Goal: Use online tool/utility: Utilize a website feature to perform a specific function

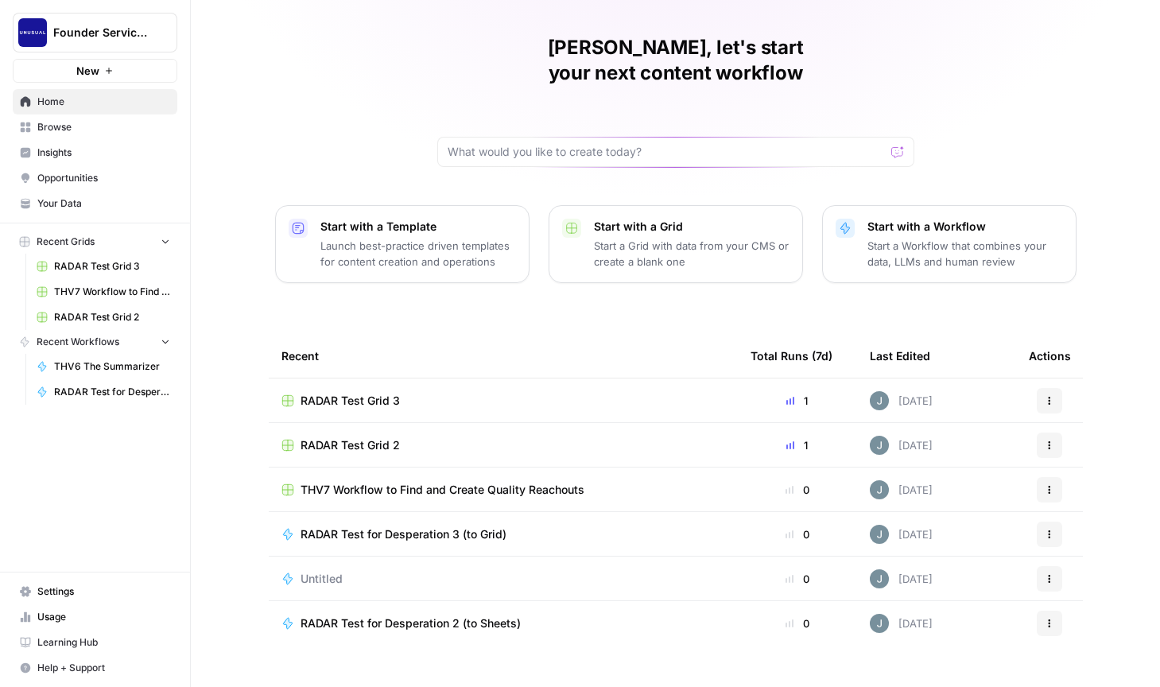
scroll to position [45, 0]
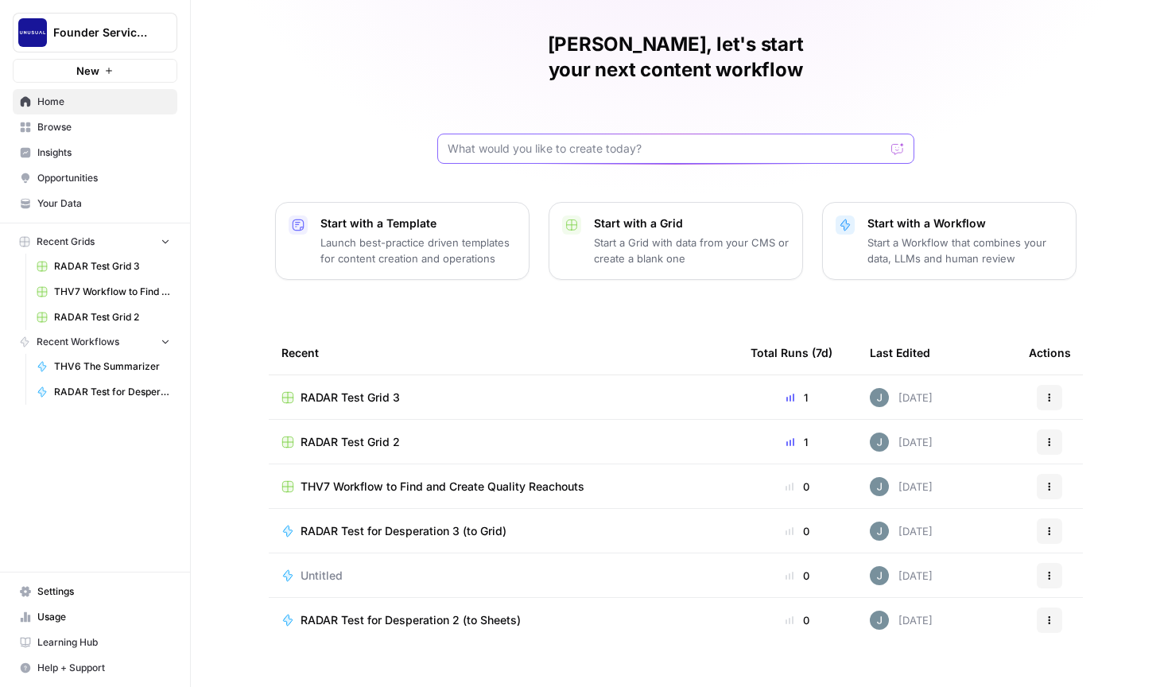
click at [528, 141] on input "text" at bounding box center [666, 149] width 437 height 16
type input "THV7"
click button "Send" at bounding box center [898, 148] width 21 height 21
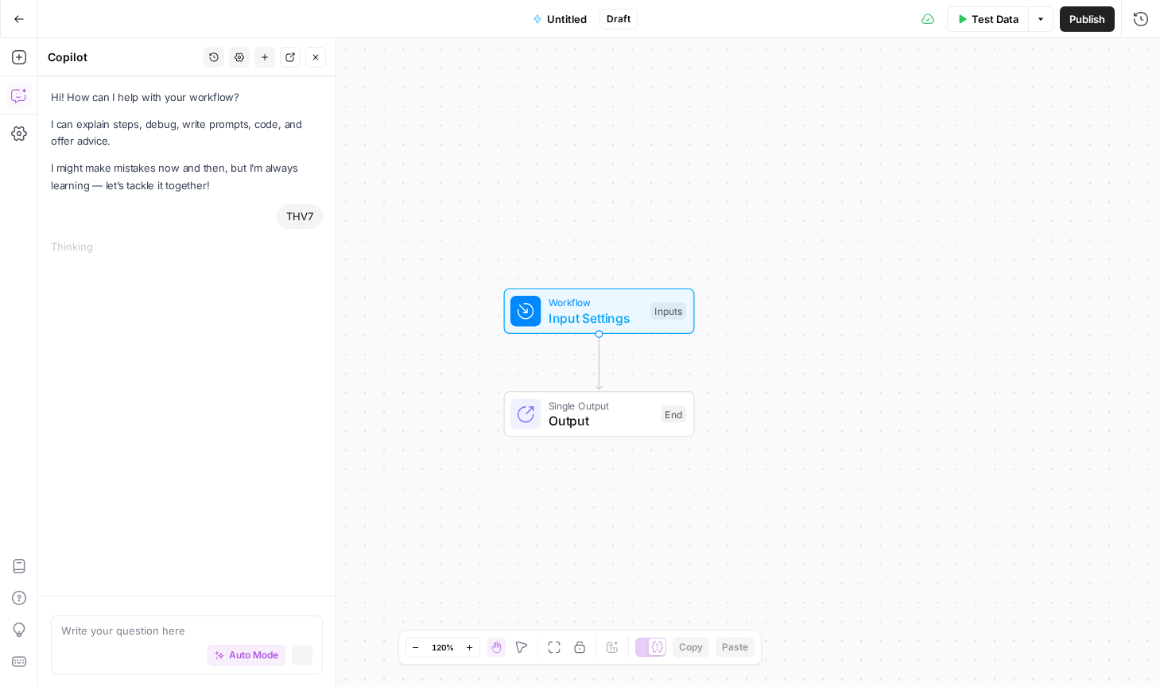
click at [14, 25] on button "Go Back" at bounding box center [19, 19] width 29 height 29
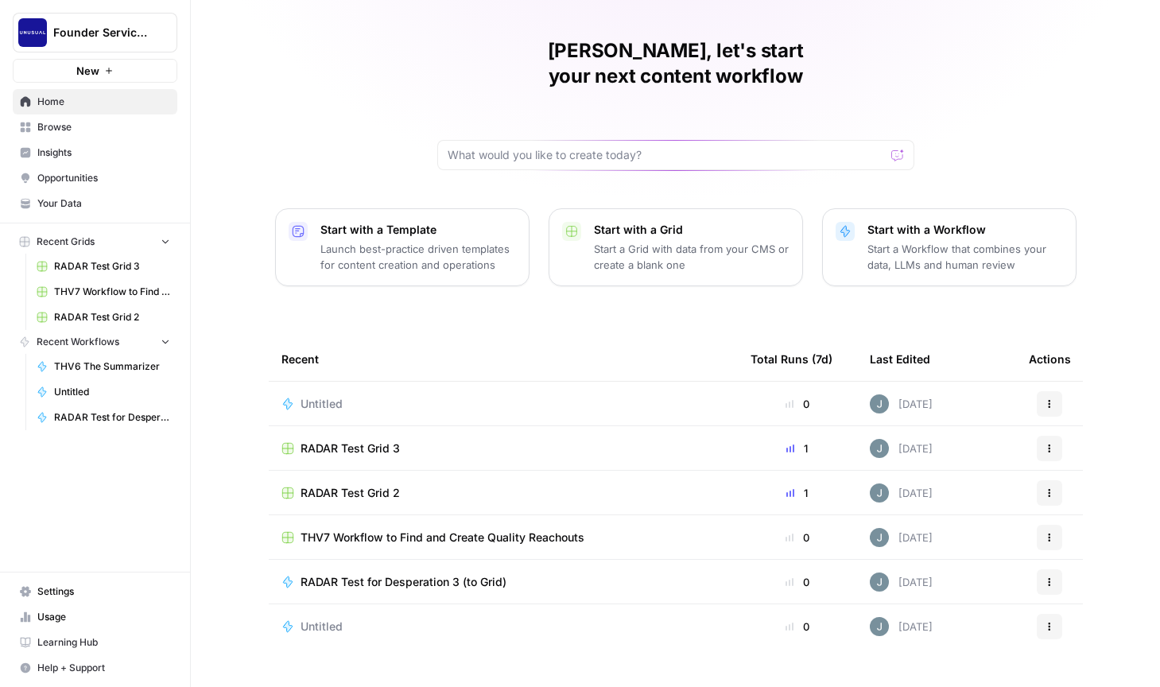
scroll to position [45, 0]
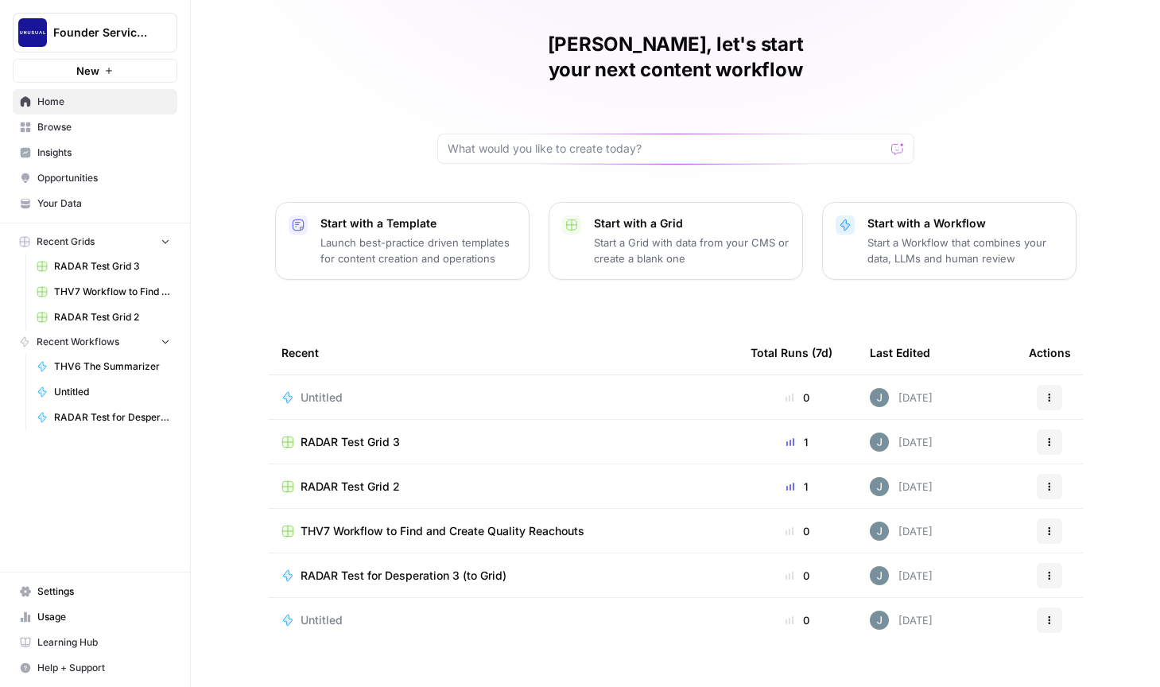
click at [76, 130] on span "Browse" at bounding box center [103, 127] width 133 height 14
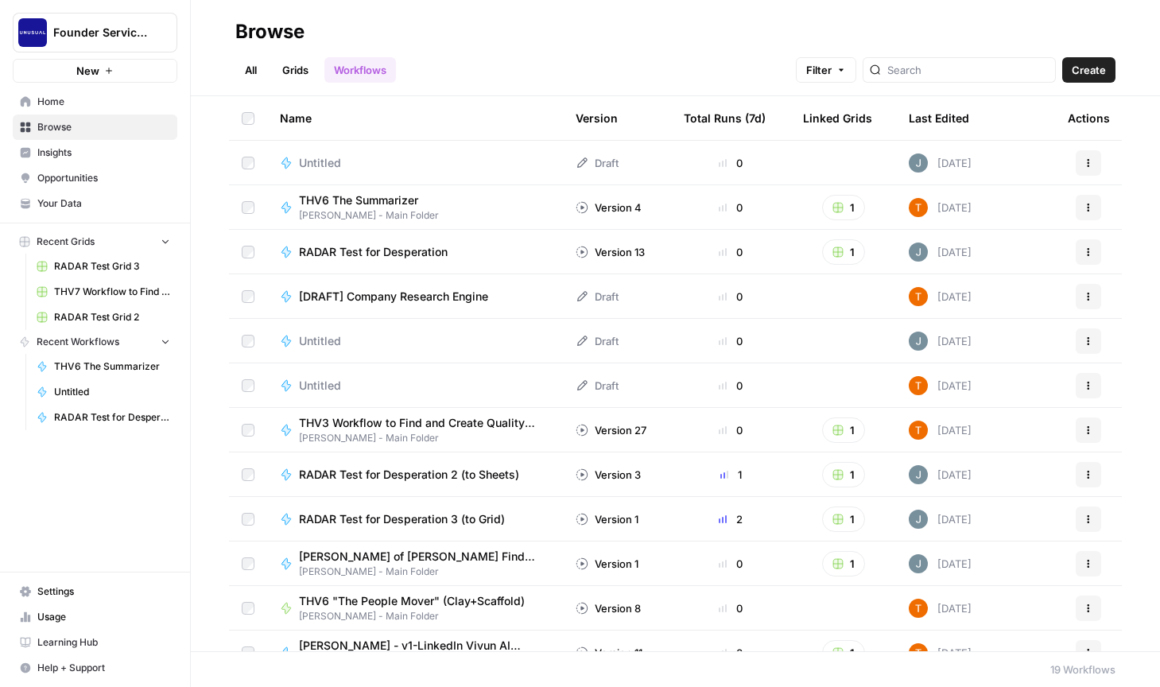
click at [398, 196] on span "THV6 The Summarizer" at bounding box center [362, 200] width 127 height 16
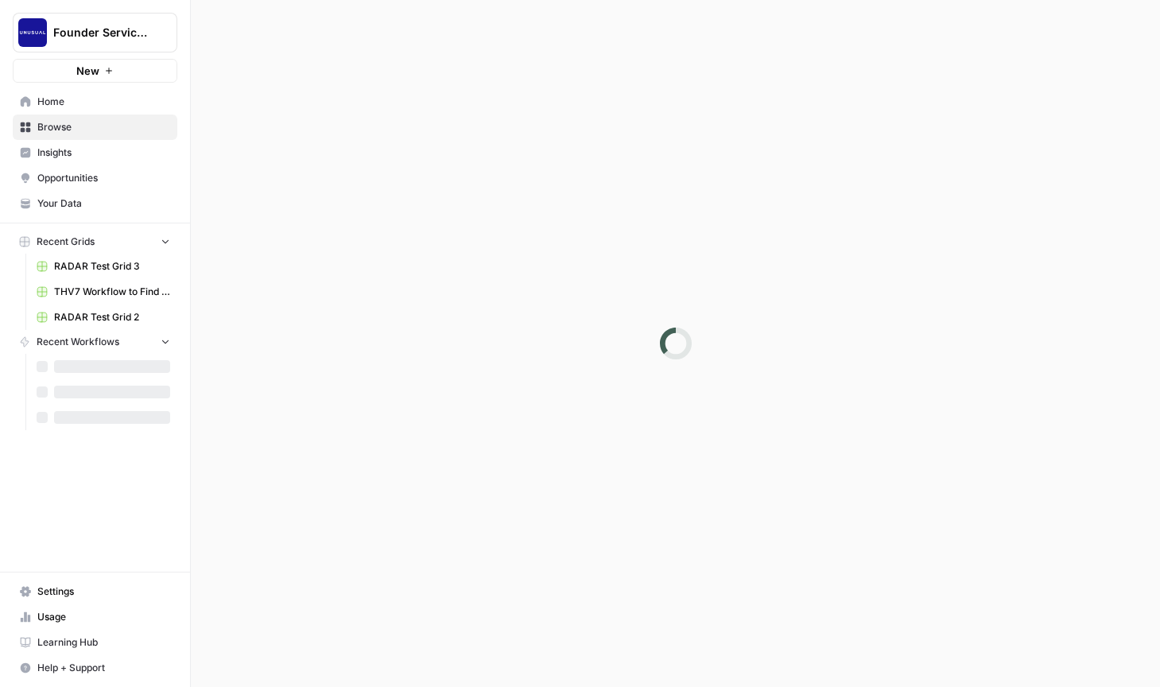
click at [398, 196] on div at bounding box center [675, 343] width 969 height 687
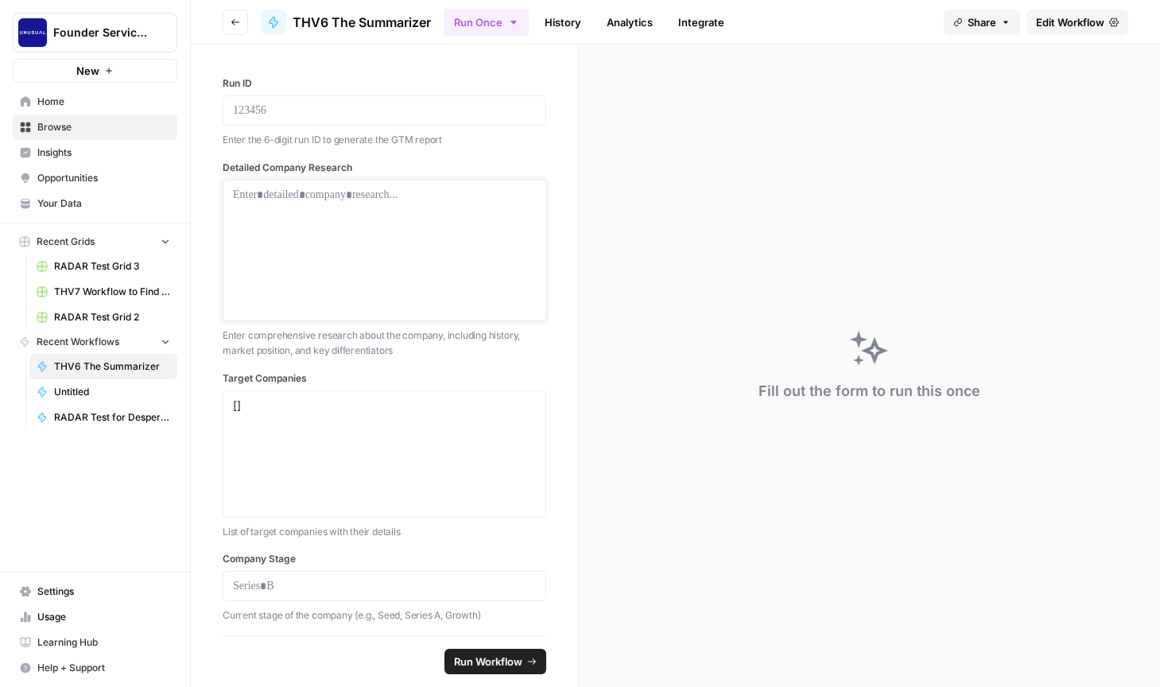
click at [395, 200] on p at bounding box center [384, 195] width 303 height 16
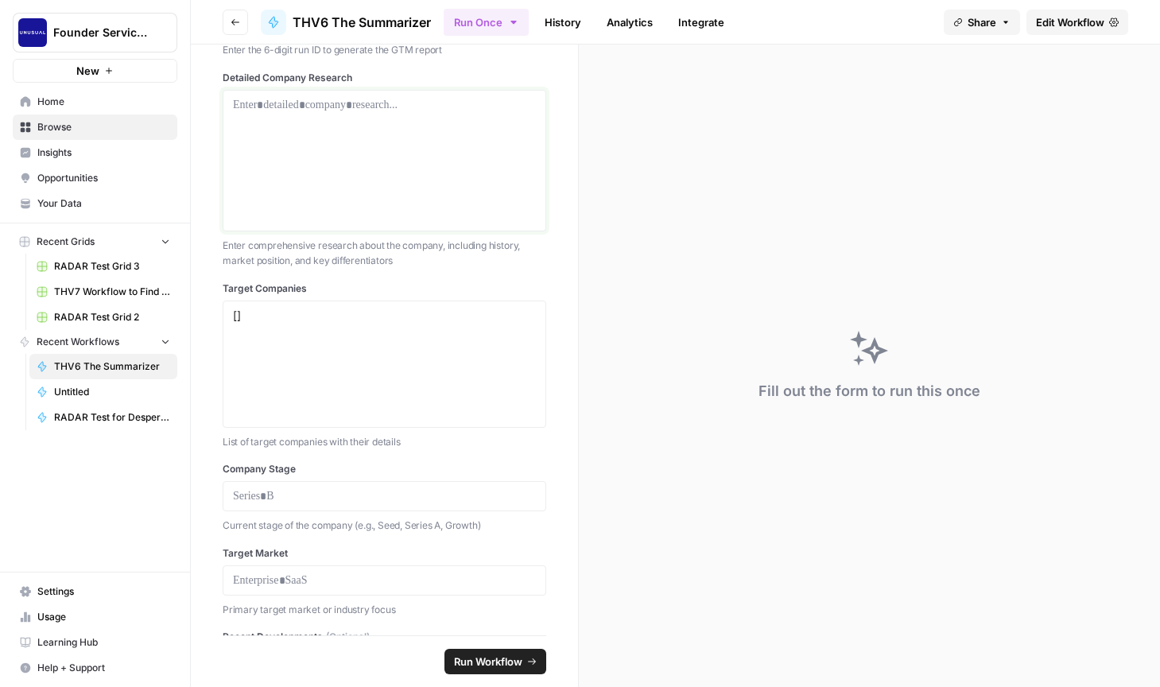
scroll to position [117, 0]
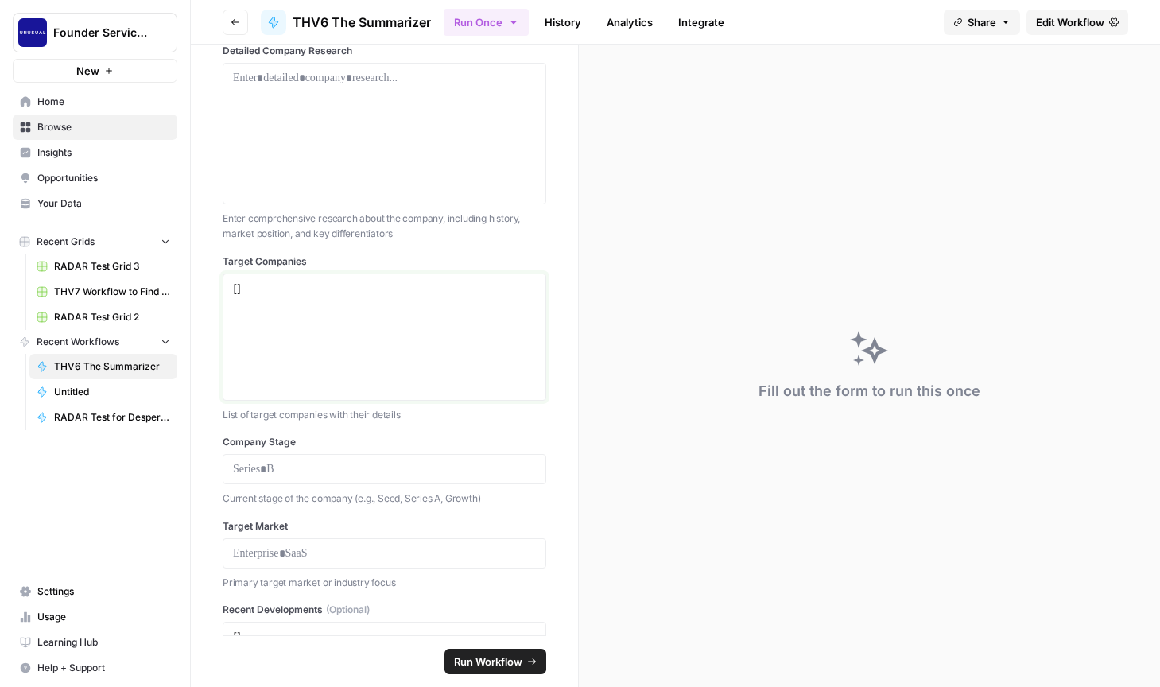
click at [345, 290] on textarea "[]" at bounding box center [384, 337] width 303 height 113
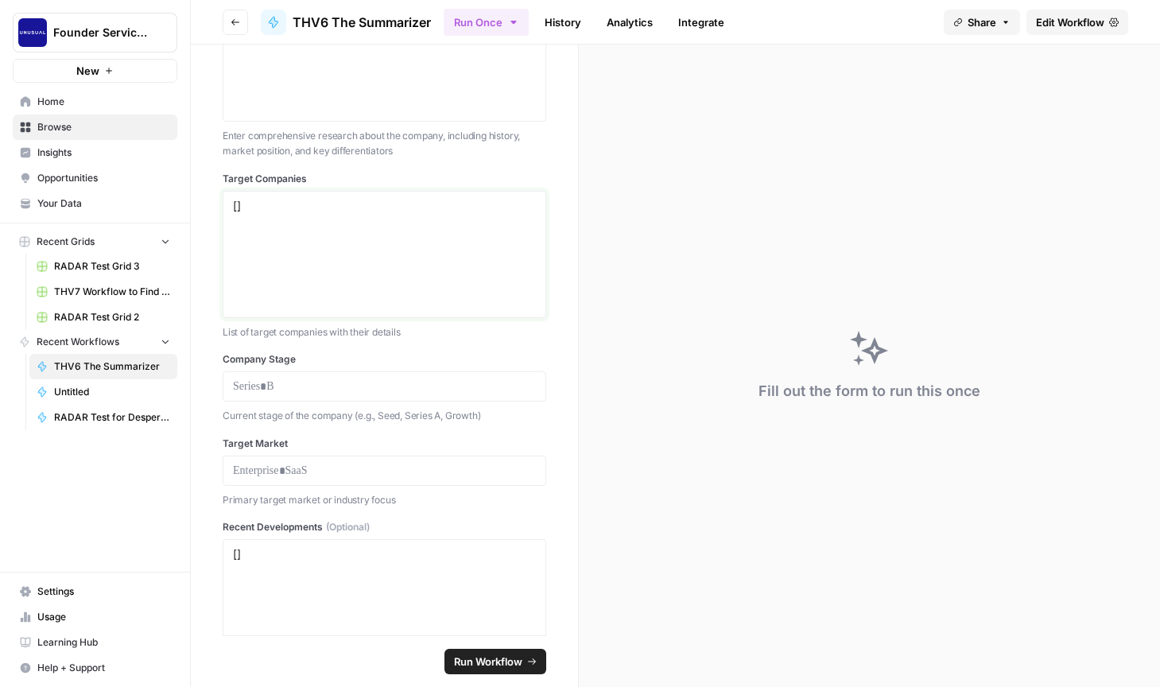
scroll to position [231, 0]
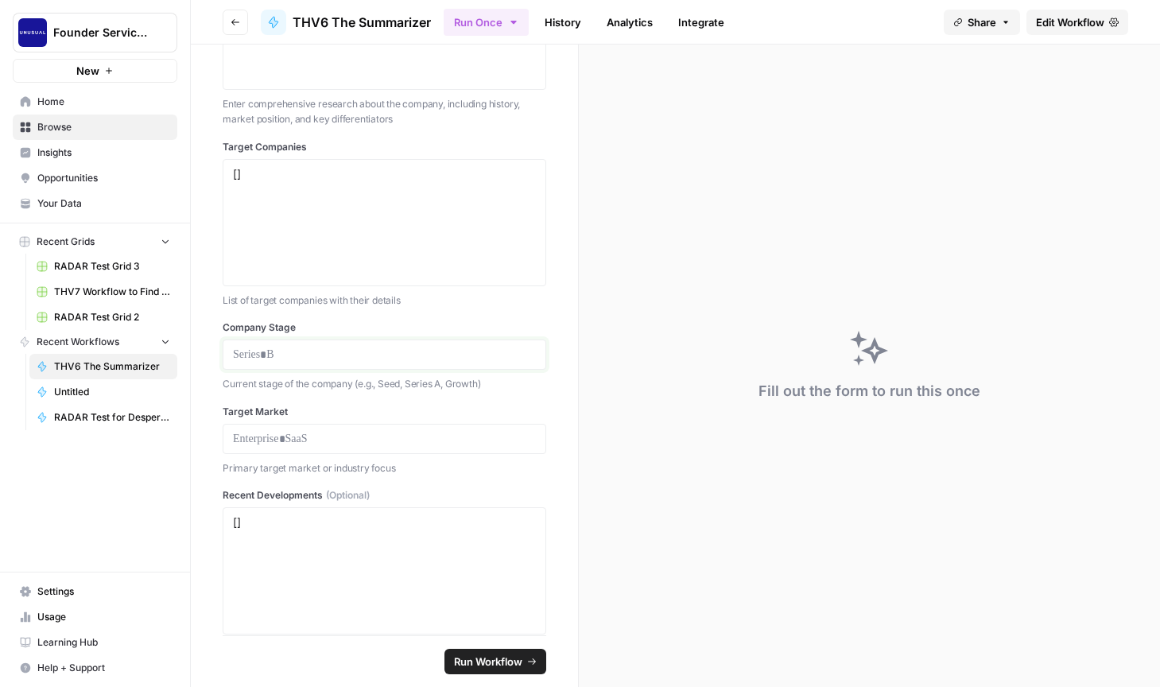
click at [328, 352] on p at bounding box center [384, 355] width 303 height 16
click at [327, 445] on p at bounding box center [384, 439] width 303 height 16
click at [339, 529] on textarea "[]" at bounding box center [384, 570] width 303 height 113
drag, startPoint x: 339, startPoint y: 529, endPoint x: 204, endPoint y: 502, distance: 137.8
click at [204, 502] on div "**********" at bounding box center [384, 340] width 387 height 591
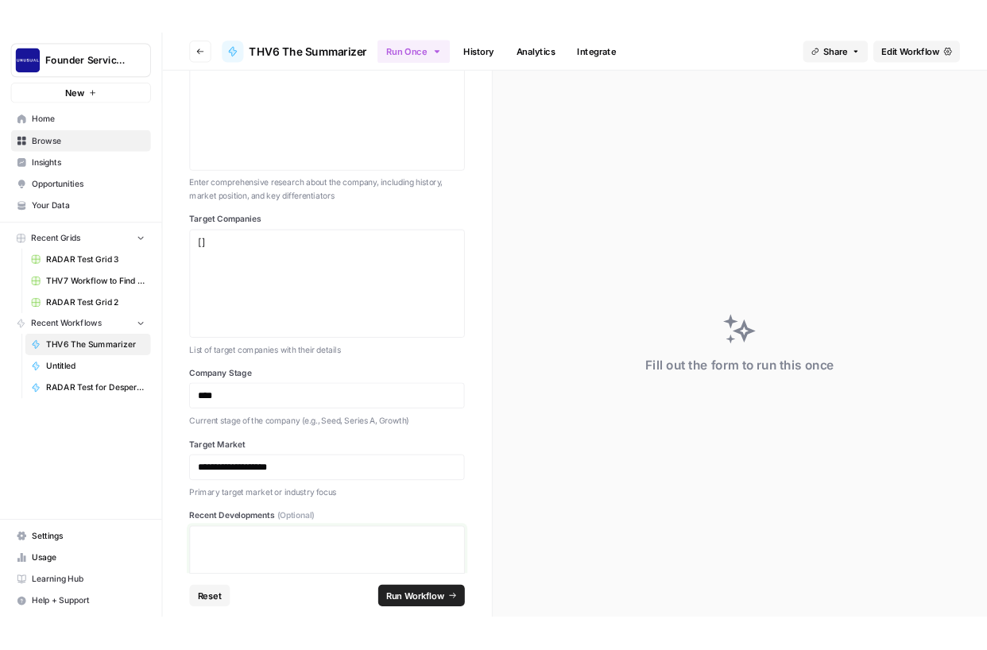
scroll to position [0, 0]
